Goal: Navigation & Orientation: Find specific page/section

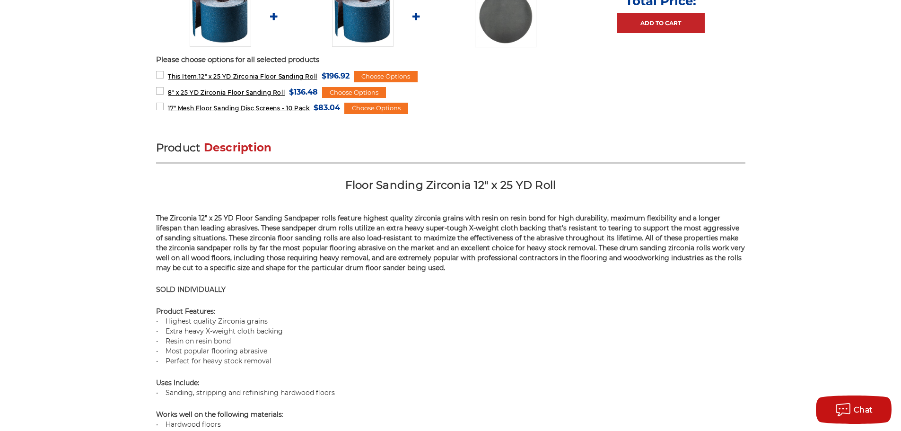
scroll to position [336, 0]
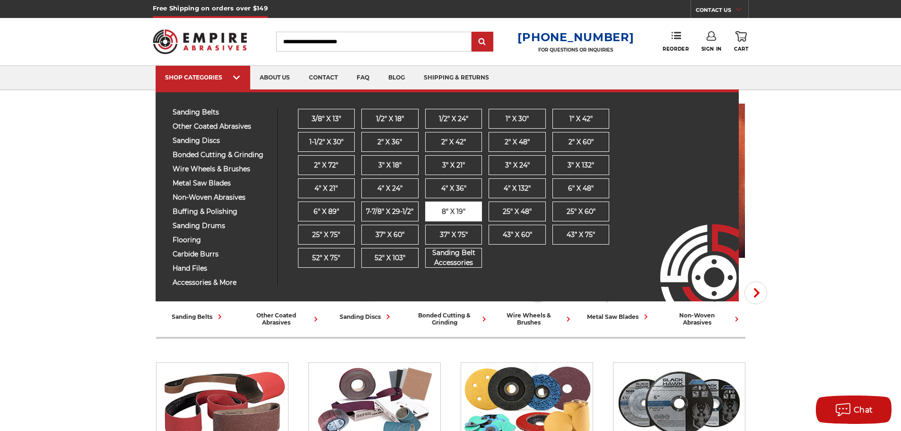
click at [447, 219] on link "8" x 19"" at bounding box center [453, 212] width 57 height 20
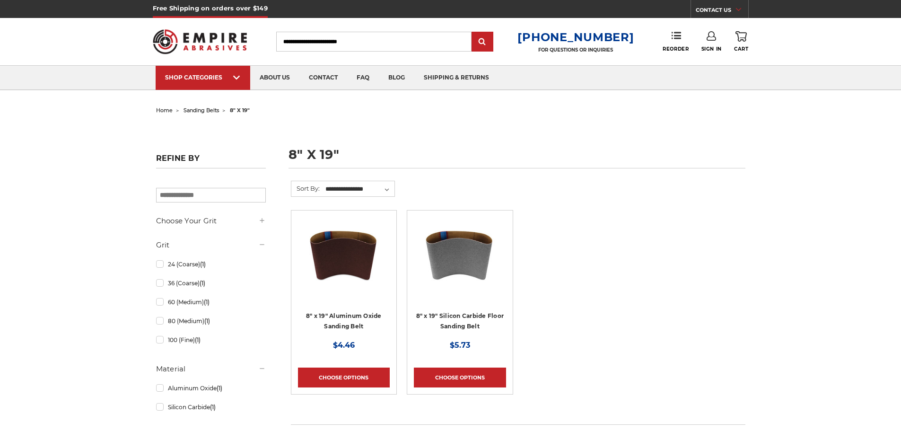
click at [350, 285] on img at bounding box center [344, 255] width 76 height 76
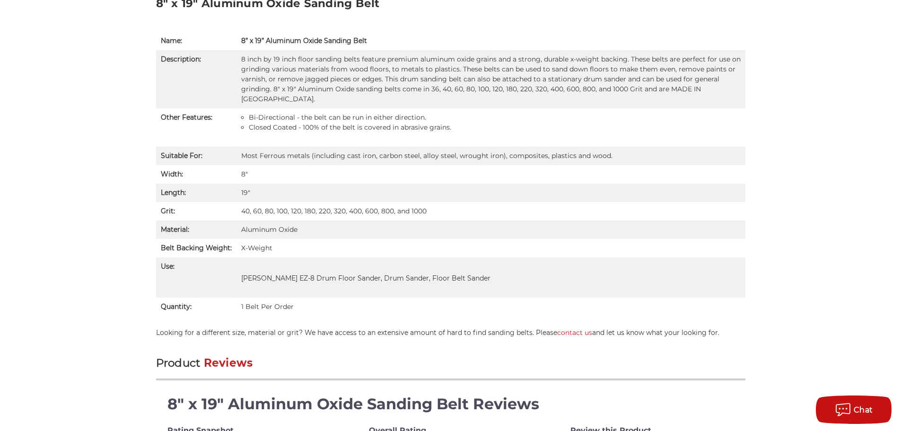
scroll to position [669, 0]
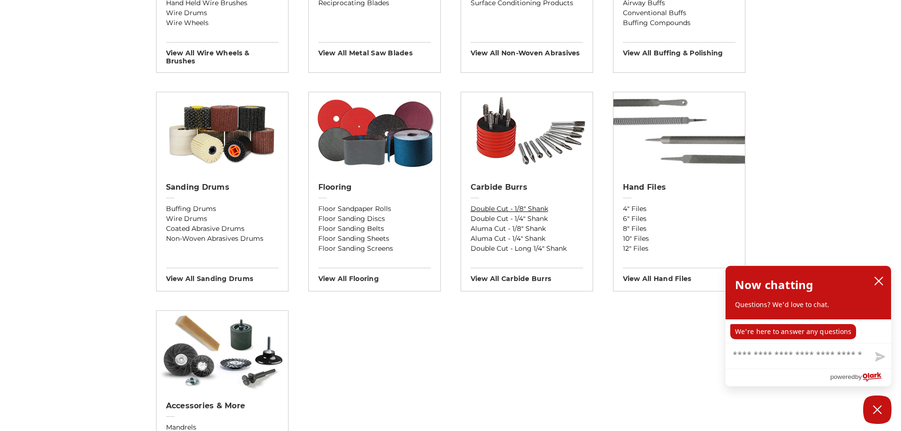
scroll to position [804, 0]
